Goal: Navigation & Orientation: Find specific page/section

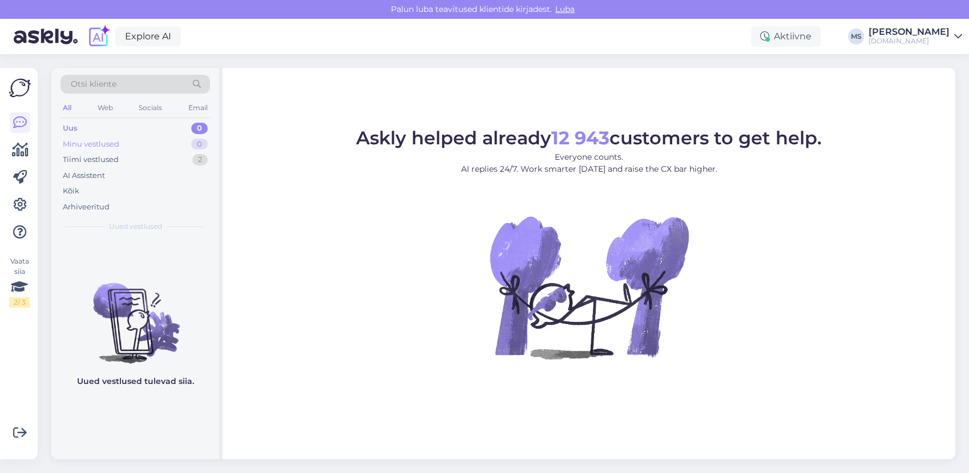
click at [116, 142] on div "Minu vestlused" at bounding box center [91, 144] width 56 height 11
click at [110, 155] on div "Tiimi vestlused" at bounding box center [91, 159] width 56 height 11
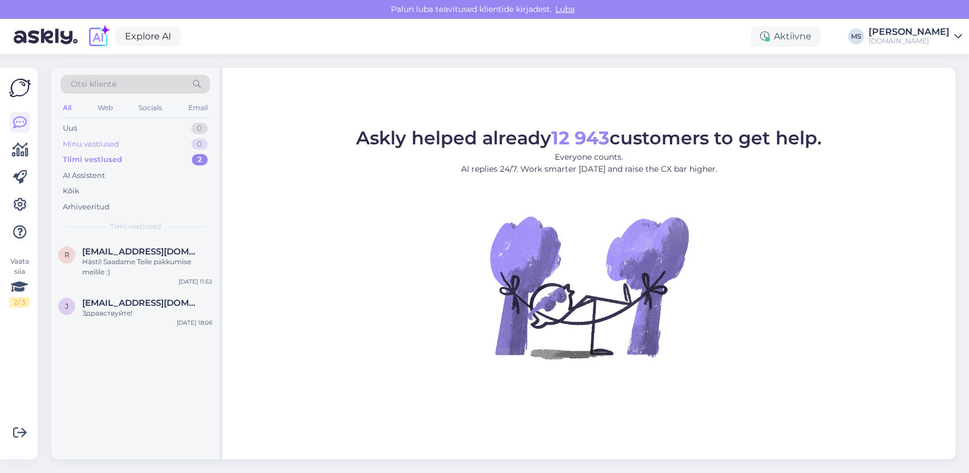
click at [100, 143] on div "Minu vestlused" at bounding box center [91, 144] width 56 height 11
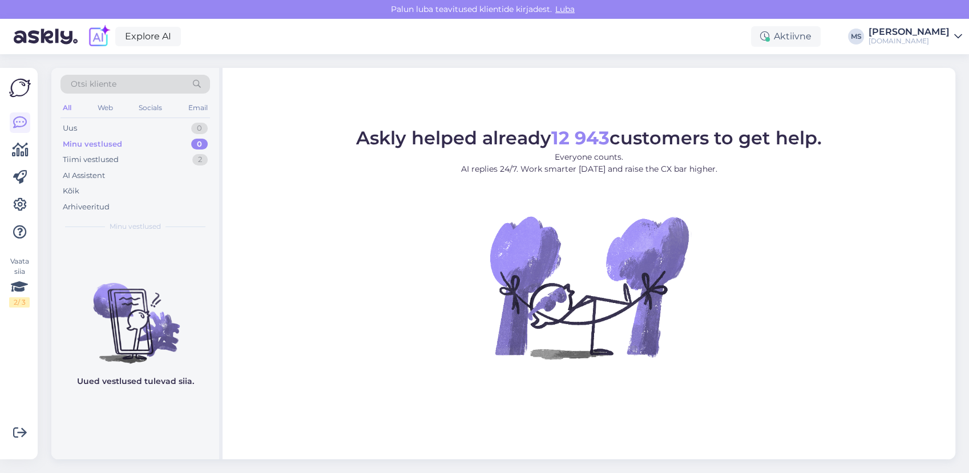
click at [134, 144] on div "Minu vestlused 0" at bounding box center [134, 144] width 149 height 16
click at [127, 162] on div "Tiimi vestlused 2" at bounding box center [134, 160] width 149 height 16
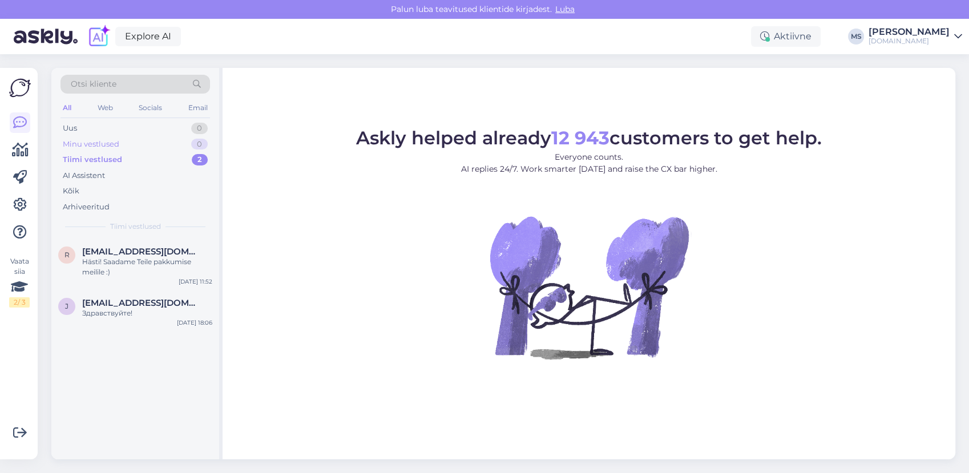
click at [118, 145] on div "Minu vestlused" at bounding box center [91, 144] width 56 height 11
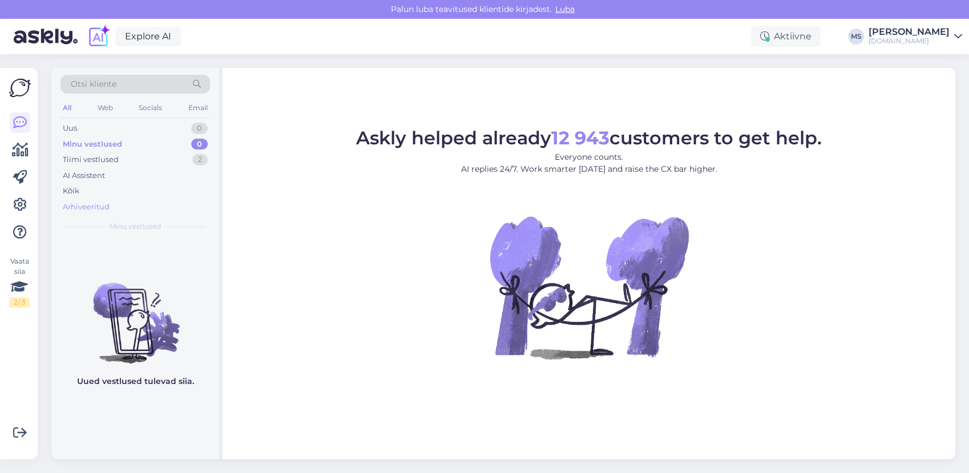
click at [106, 208] on div "Arhiveeritud" at bounding box center [86, 206] width 47 height 11
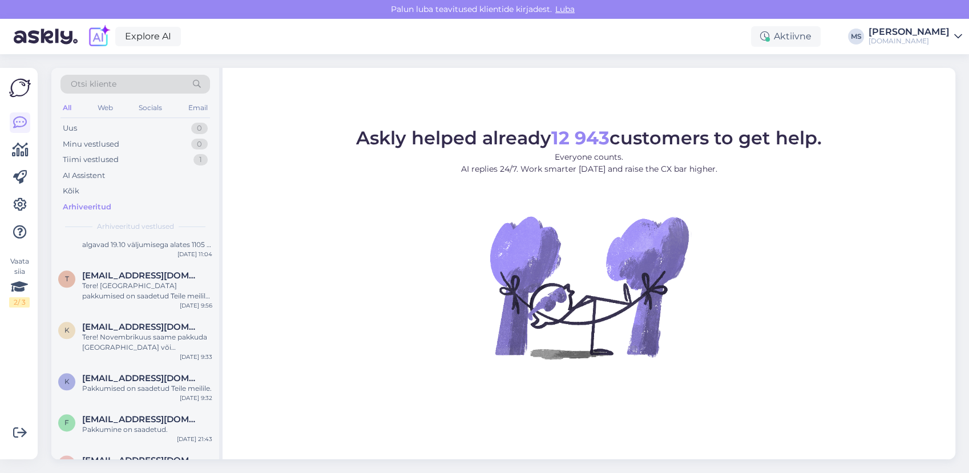
scroll to position [1331, 0]
